Goal: Information Seeking & Learning: Learn about a topic

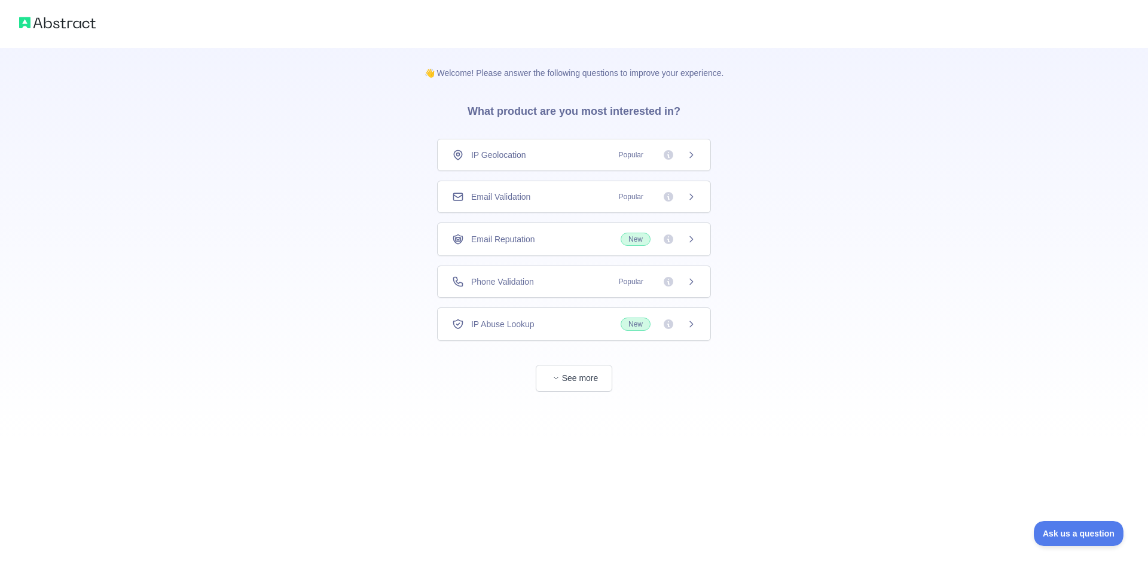
click at [1055, 423] on div "👋 Welcome! Please answer the following questions to improve your experience. Wh…" at bounding box center [574, 219] width 1148 height 439
click at [574, 195] on div "Email Validation Popular" at bounding box center [574, 197] width 244 height 12
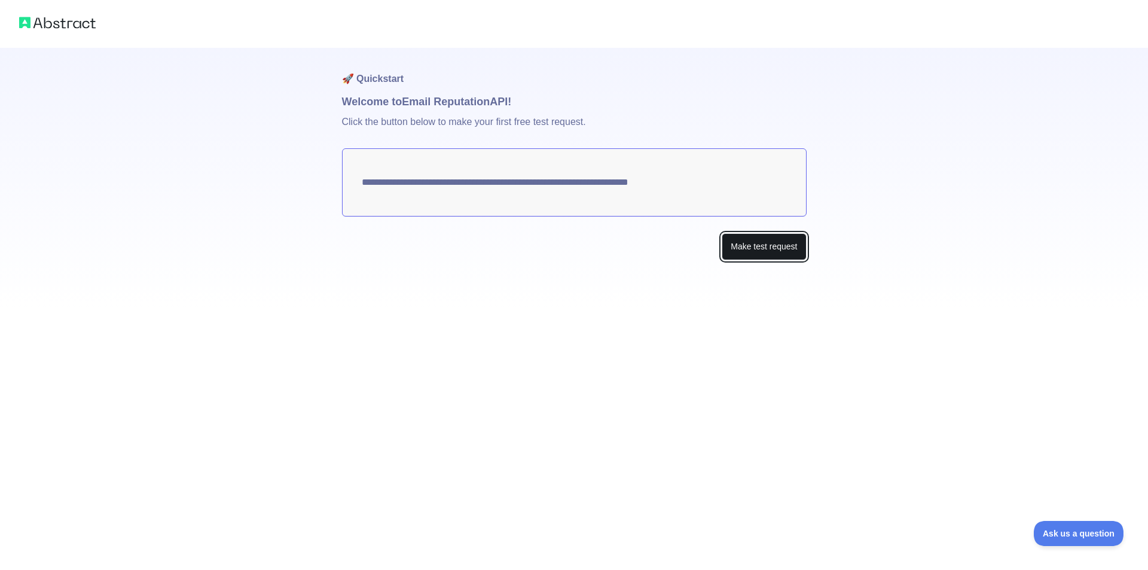
click at [745, 255] on button "Make test request" at bounding box center [763, 246] width 84 height 27
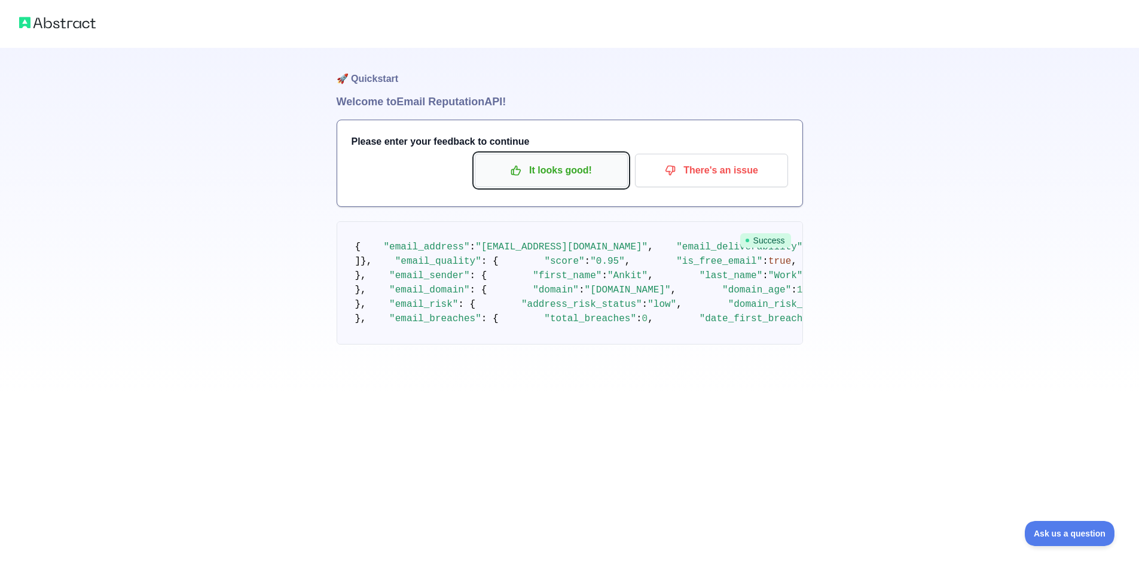
click at [546, 178] on p "It looks good!" at bounding box center [551, 170] width 135 height 20
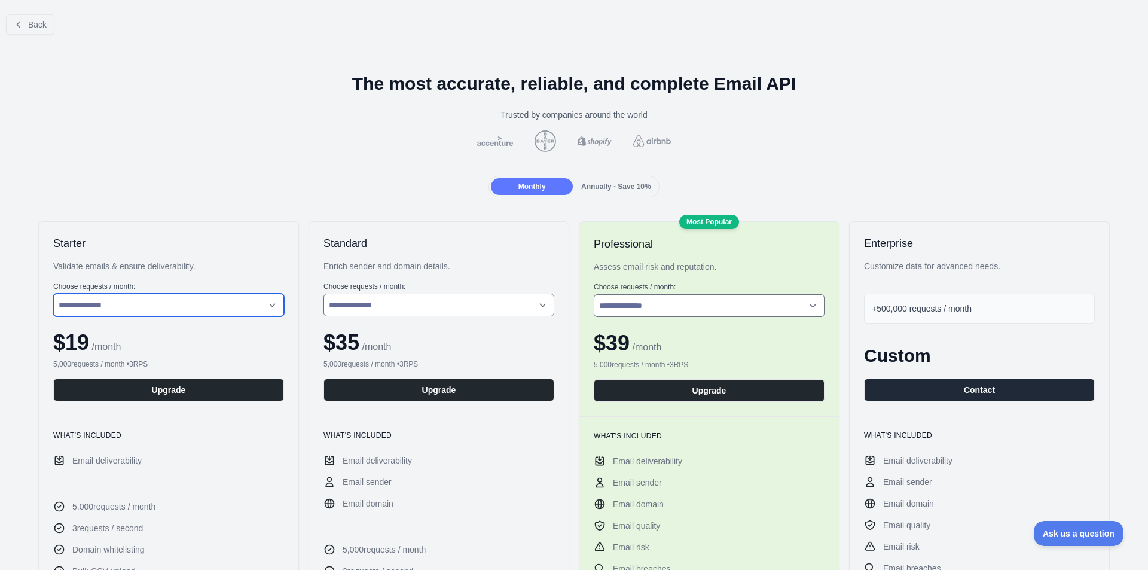
click at [259, 310] on select "**********" at bounding box center [168, 304] width 231 height 23
click at [51, 19] on button "Back" at bounding box center [30, 24] width 48 height 20
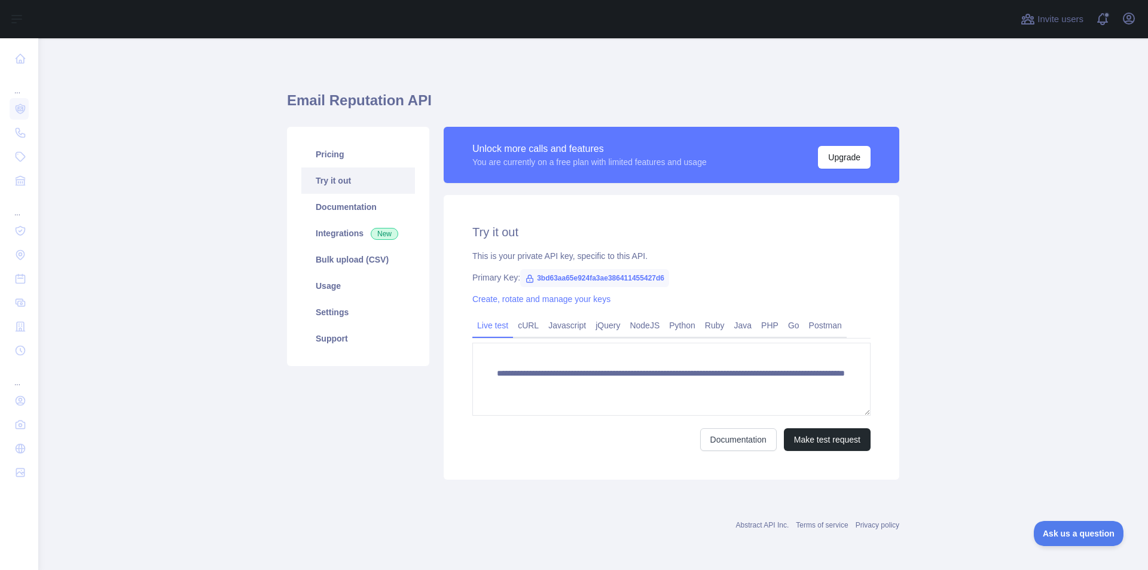
click at [380, 179] on link "Try it out" at bounding box center [358, 180] width 114 height 26
click at [828, 326] on link "Postman" at bounding box center [825, 325] width 42 height 19
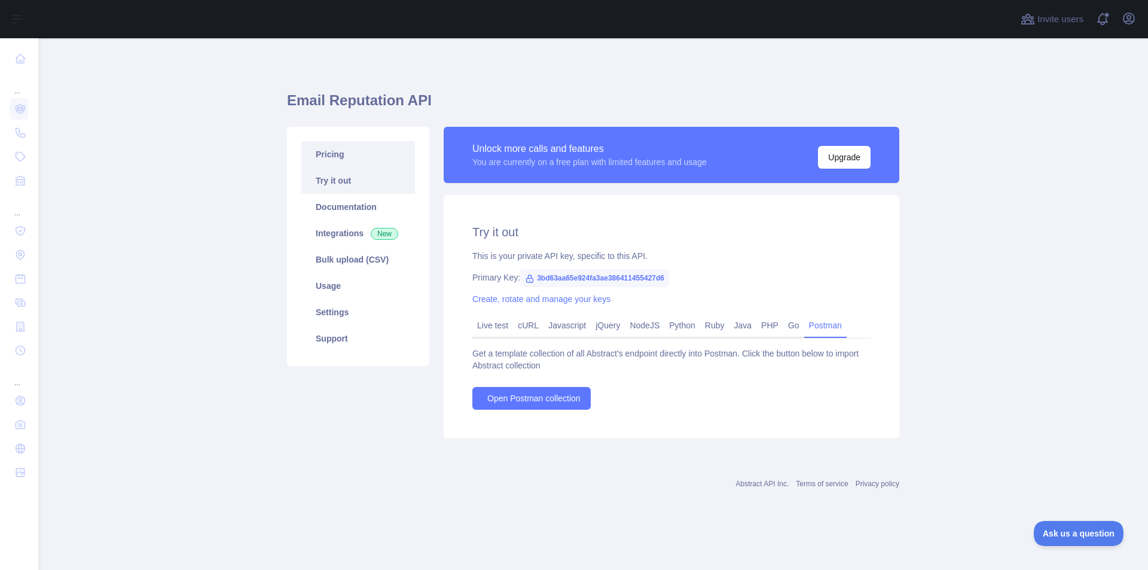
click at [351, 152] on link "Pricing" at bounding box center [358, 154] width 114 height 26
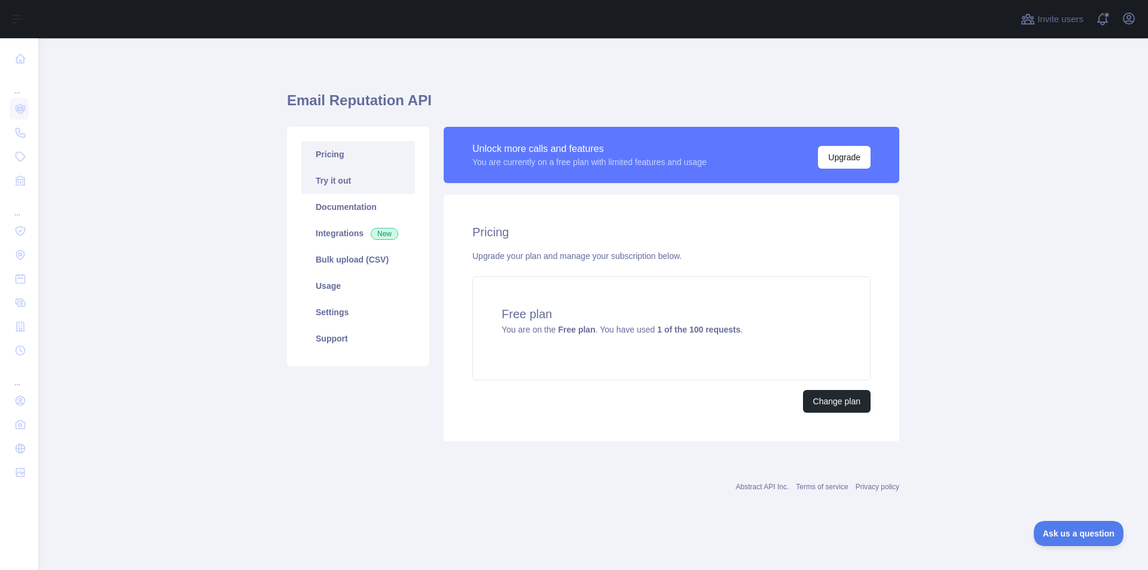
click at [373, 188] on link "Try it out" at bounding box center [358, 180] width 114 height 26
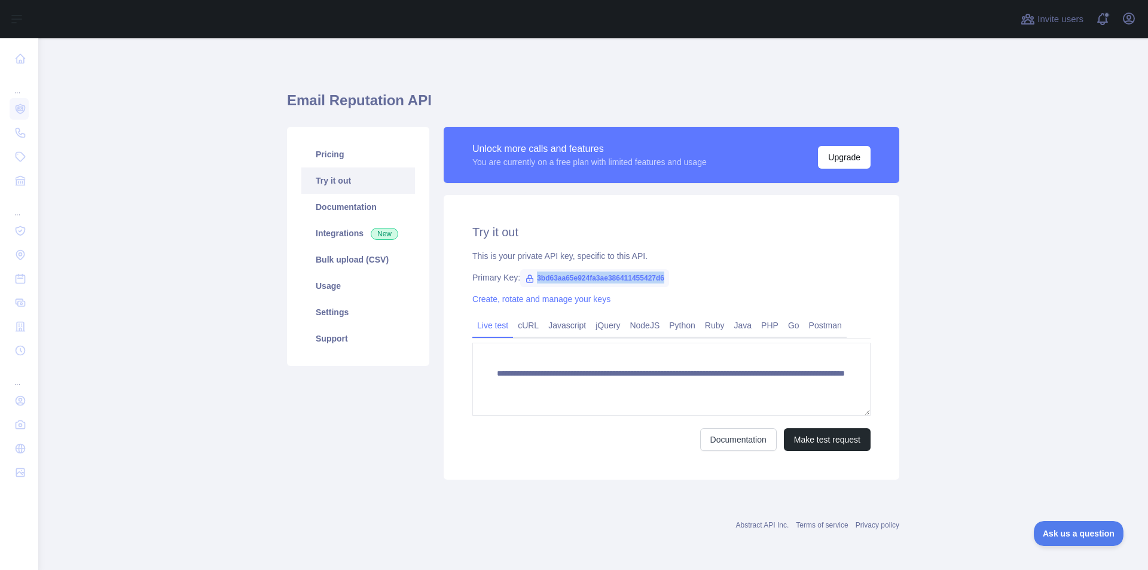
drag, startPoint x: 674, startPoint y: 276, endPoint x: 536, endPoint y: 281, distance: 138.2
click at [536, 281] on div "Primary Key: 3bd63aa65e924fa3ae386411455427d6" at bounding box center [671, 277] width 398 height 12
copy span "3bd63aa65e924fa3ae386411455427d6"
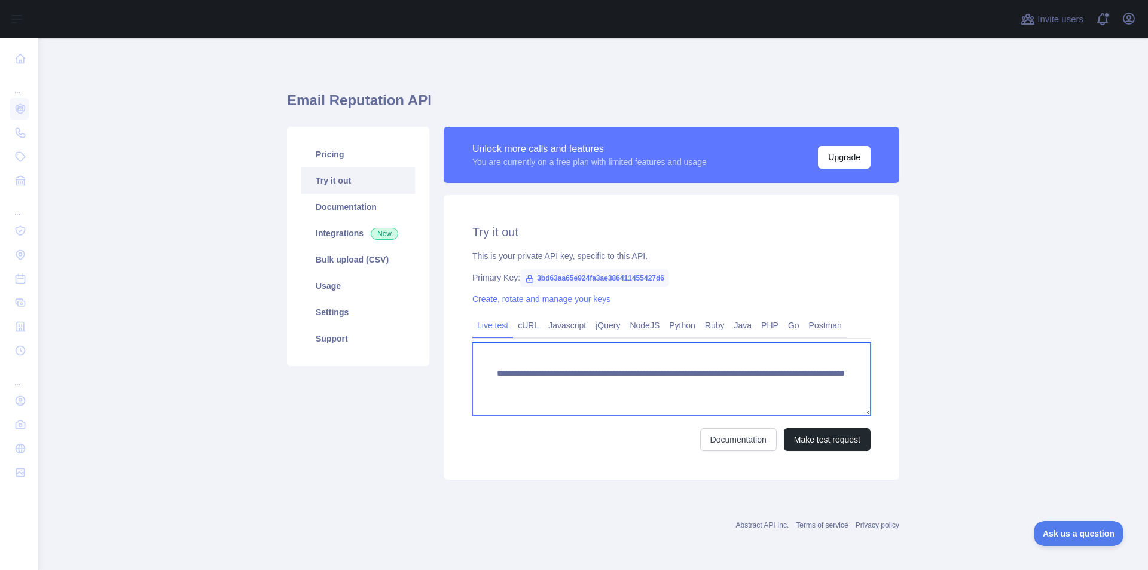
drag, startPoint x: 818, startPoint y: 387, endPoint x: 455, endPoint y: 370, distance: 363.8
click at [455, 370] on div "**********" at bounding box center [671, 337] width 455 height 285
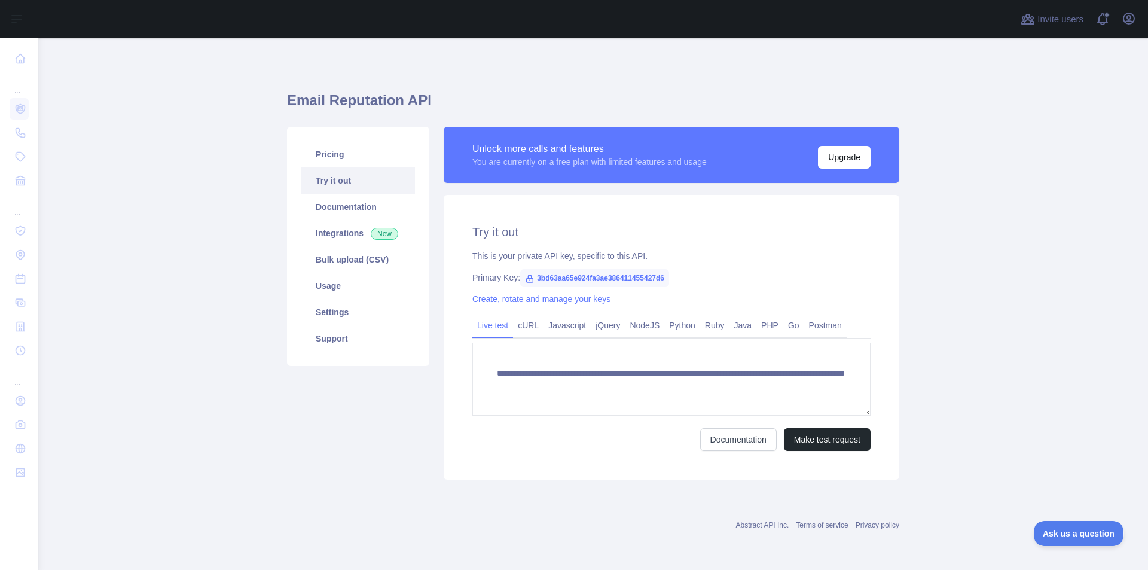
click at [766, 252] on div "This is your private API key, specific to this API." at bounding box center [671, 256] width 398 height 12
click at [379, 152] on link "Pricing" at bounding box center [358, 154] width 114 height 26
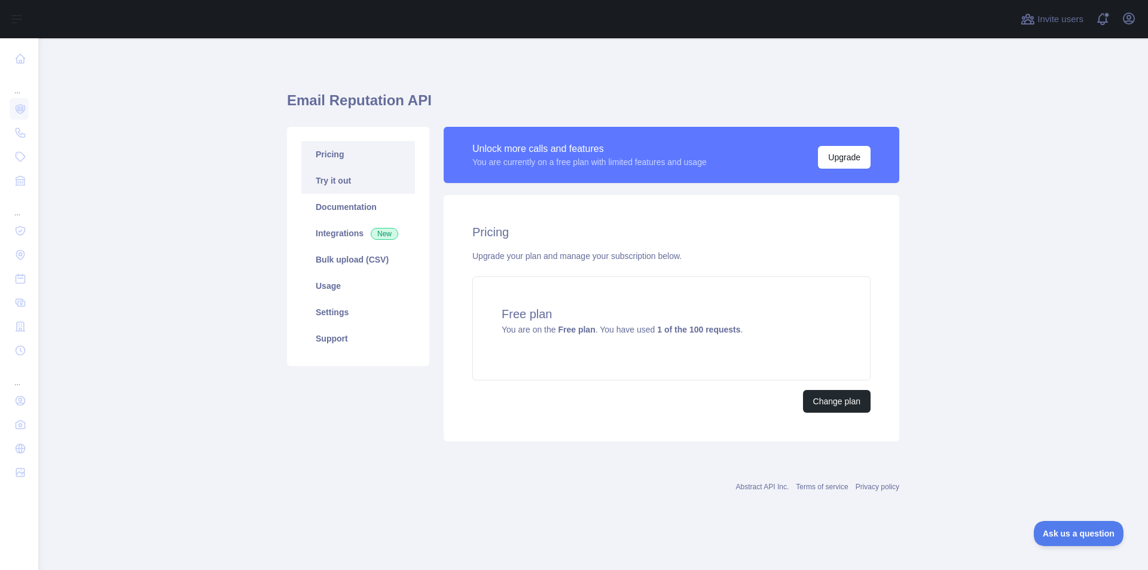
click at [366, 185] on link "Try it out" at bounding box center [358, 180] width 114 height 26
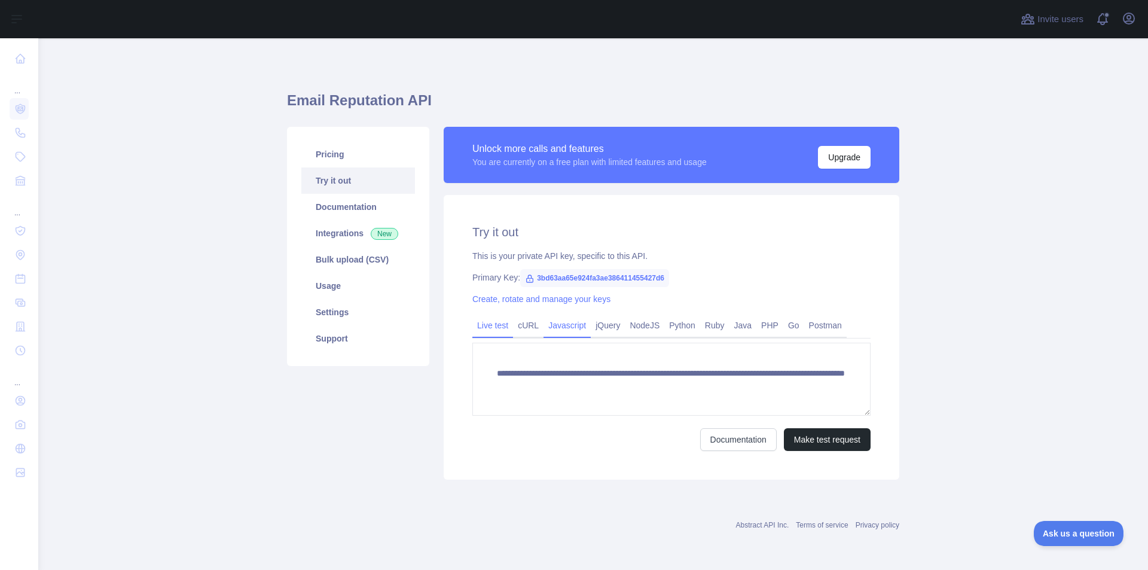
click at [561, 326] on link "Javascript" at bounding box center [566, 325] width 47 height 19
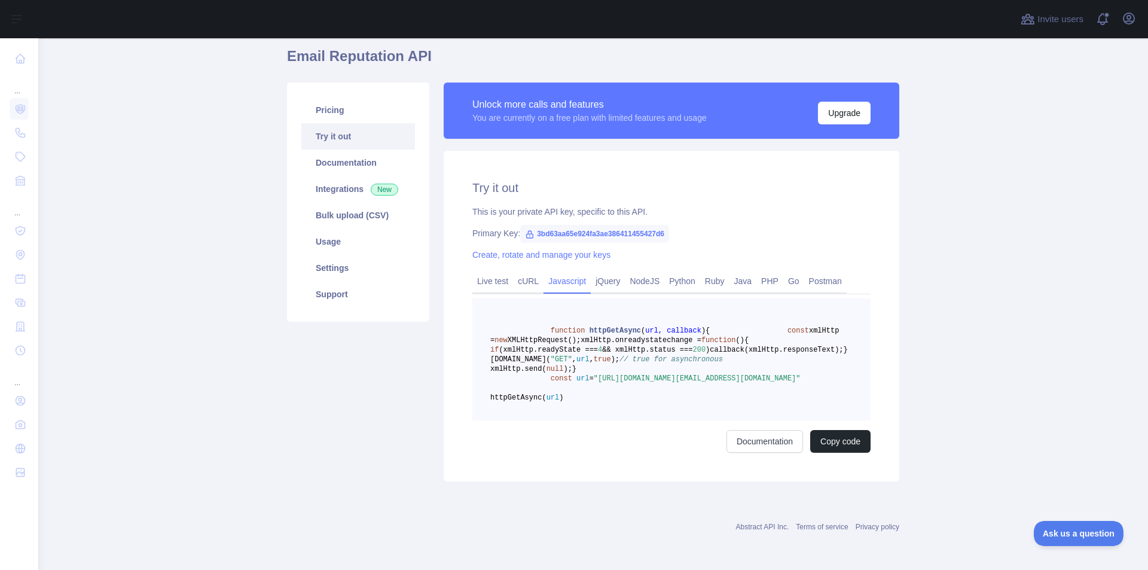
scroll to position [102, 0]
click at [804, 271] on link "Postman" at bounding box center [825, 280] width 42 height 19
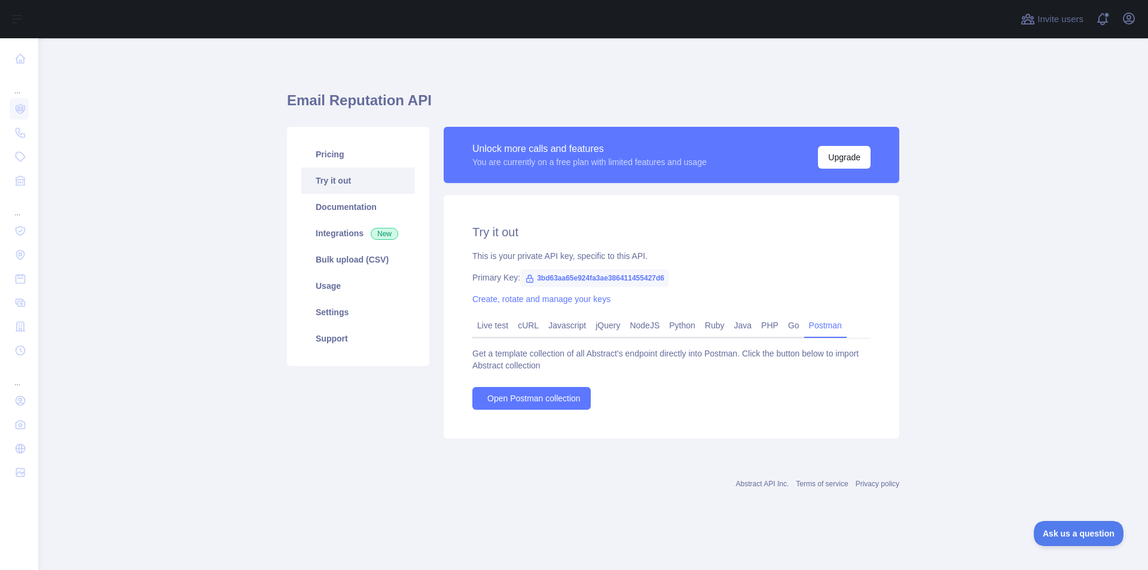
scroll to position [0, 0]
click at [601, 328] on link "jQuery" at bounding box center [608, 325] width 34 height 19
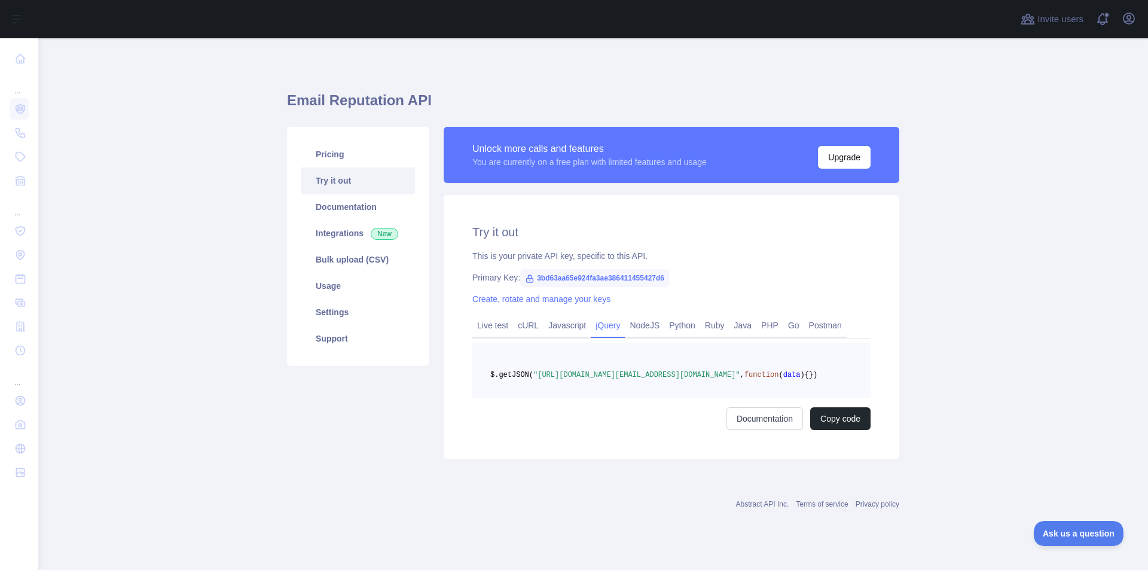
drag, startPoint x: 568, startPoint y: 396, endPoint x: 530, endPoint y: 375, distance: 44.4
click at [530, 375] on pre "$.getJSON( "[URL][DOMAIN_NAME][EMAIL_ADDRESS][DOMAIN_NAME]" , function ( data )…" at bounding box center [671, 370] width 398 height 55
copy code "$.getJSON( "[URL][DOMAIN_NAME][EMAIL_ADDRESS][DOMAIN_NAME]" , function ( data )…"
click at [369, 149] on link "Pricing" at bounding box center [358, 154] width 114 height 26
